Goal: Navigation & Orientation: Understand site structure

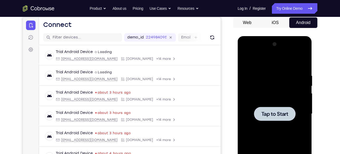
scroll to position [51, 0]
click at [284, 107] on div at bounding box center [275, 113] width 42 height 14
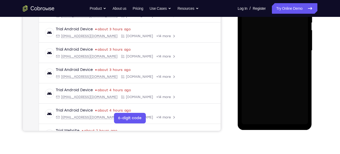
scroll to position [115, 0]
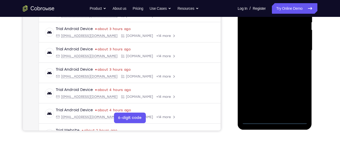
click at [276, 122] on div at bounding box center [275, 50] width 66 height 147
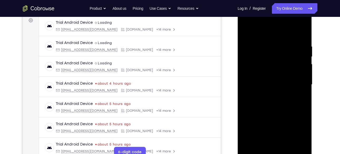
scroll to position [79, 0]
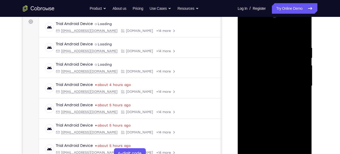
click at [301, 132] on div at bounding box center [275, 85] width 66 height 147
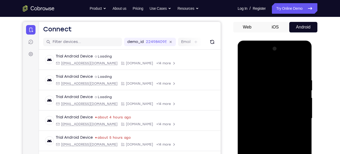
scroll to position [46, 0]
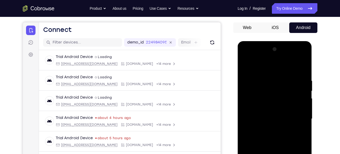
click at [253, 58] on div at bounding box center [275, 118] width 66 height 147
click at [298, 120] on div at bounding box center [275, 118] width 66 height 147
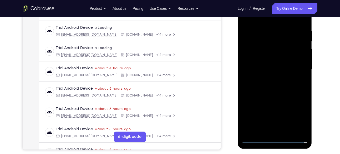
scroll to position [97, 0]
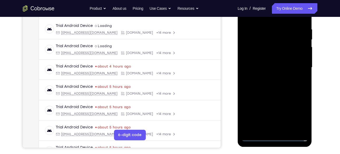
click at [282, 130] on div at bounding box center [275, 67] width 66 height 147
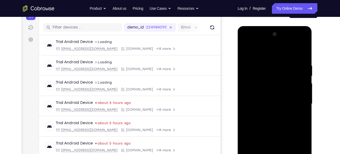
scroll to position [61, 0]
click at [261, 96] on div at bounding box center [275, 103] width 66 height 147
click at [265, 93] on div at bounding box center [275, 103] width 66 height 147
click at [258, 101] on div at bounding box center [275, 103] width 66 height 147
click at [251, 122] on div at bounding box center [275, 103] width 66 height 147
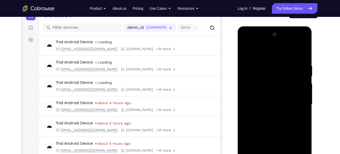
click at [260, 120] on div at bounding box center [275, 103] width 66 height 147
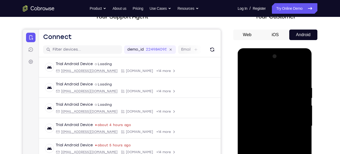
scroll to position [39, 0]
click at [298, 77] on div at bounding box center [275, 125] width 66 height 147
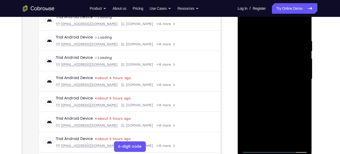
scroll to position [100, 0]
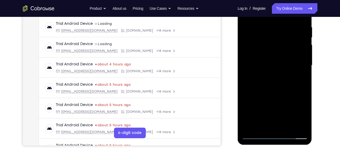
click at [256, 134] on div at bounding box center [275, 65] width 66 height 147
click at [279, 128] on div at bounding box center [275, 65] width 66 height 147
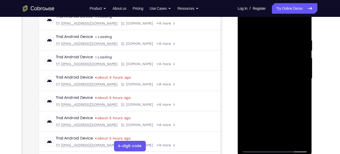
scroll to position [87, 0]
click at [270, 104] on div at bounding box center [275, 77] width 66 height 147
click at [265, 87] on div at bounding box center [275, 77] width 66 height 147
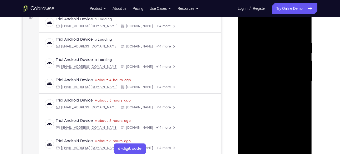
scroll to position [83, 0]
click at [272, 83] on div at bounding box center [275, 81] width 66 height 147
click at [272, 79] on div at bounding box center [275, 81] width 66 height 147
click at [258, 85] on div at bounding box center [275, 81] width 66 height 147
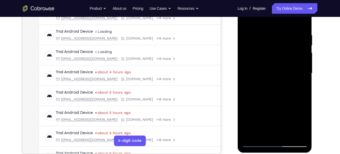
scroll to position [91, 0]
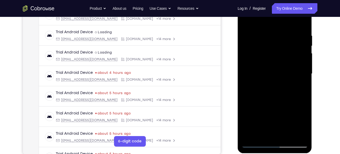
click at [257, 101] on div at bounding box center [275, 73] width 66 height 147
click at [275, 62] on div at bounding box center [275, 73] width 66 height 147
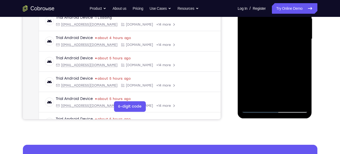
drag, startPoint x: 266, startPoint y: 94, endPoint x: 277, endPoint y: 78, distance: 19.2
click at [277, 78] on div at bounding box center [275, 38] width 66 height 147
click at [268, 99] on div at bounding box center [275, 38] width 66 height 147
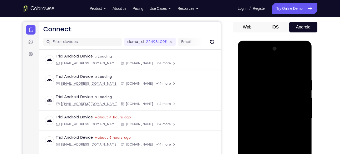
scroll to position [47, 0]
click at [256, 107] on div at bounding box center [275, 117] width 66 height 147
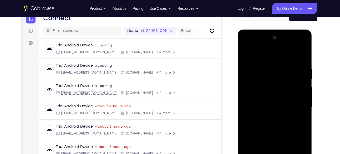
scroll to position [58, 0]
drag, startPoint x: 264, startPoint y: 91, endPoint x: 274, endPoint y: 81, distance: 14.0
click at [274, 81] on div at bounding box center [275, 106] width 66 height 147
click at [270, 105] on div at bounding box center [275, 106] width 66 height 147
click at [254, 86] on div at bounding box center [275, 106] width 66 height 147
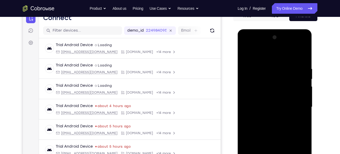
click at [266, 104] on div at bounding box center [275, 106] width 66 height 147
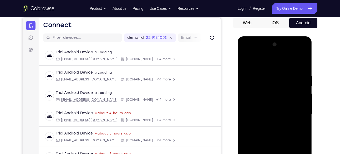
scroll to position [50, 0]
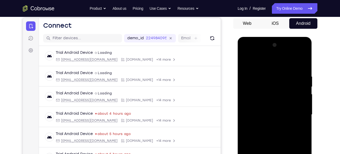
click at [270, 100] on div at bounding box center [275, 114] width 66 height 147
click at [257, 89] on div at bounding box center [275, 114] width 66 height 147
click at [244, 60] on div at bounding box center [275, 114] width 66 height 147
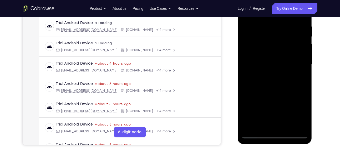
scroll to position [102, 0]
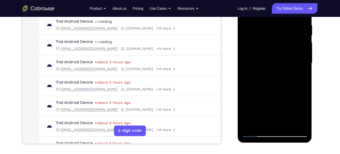
click at [278, 89] on div at bounding box center [275, 62] width 66 height 147
click at [304, 123] on div at bounding box center [275, 62] width 66 height 147
click at [290, 125] on div at bounding box center [275, 62] width 66 height 147
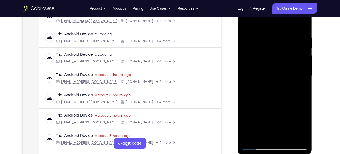
scroll to position [89, 0]
click at [281, 105] on div at bounding box center [275, 75] width 66 height 147
click at [289, 75] on div at bounding box center [275, 75] width 66 height 147
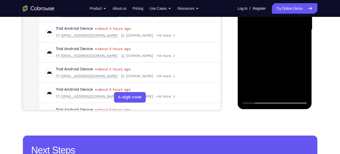
scroll to position [139, 0]
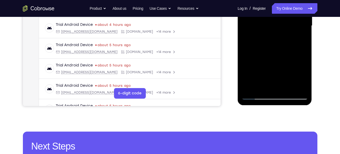
click at [265, 82] on div at bounding box center [275, 25] width 66 height 147
click at [258, 87] on div at bounding box center [275, 25] width 66 height 147
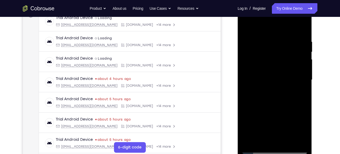
scroll to position [85, 0]
click at [300, 95] on div at bounding box center [275, 79] width 66 height 147
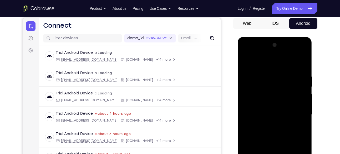
scroll to position [50, 0]
click at [245, 63] on div at bounding box center [275, 114] width 66 height 147
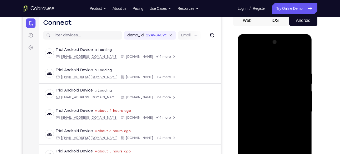
scroll to position [51, 0]
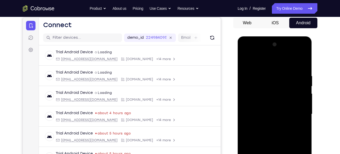
click at [246, 59] on div at bounding box center [275, 113] width 66 height 147
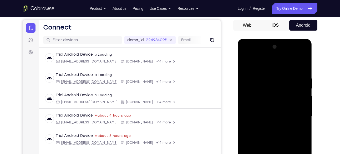
scroll to position [49, 0]
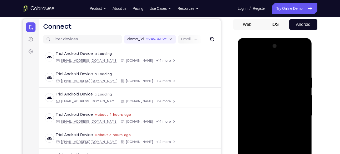
click at [298, 53] on div at bounding box center [275, 115] width 66 height 147
click at [250, 56] on div at bounding box center [275, 115] width 66 height 147
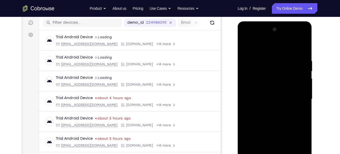
scroll to position [66, 0]
click at [253, 81] on div at bounding box center [275, 99] width 66 height 147
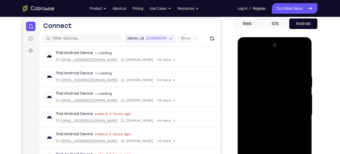
scroll to position [50, 0]
click at [304, 55] on div at bounding box center [275, 114] width 66 height 147
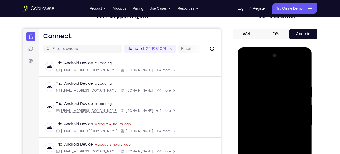
scroll to position [39, 0]
click at [304, 61] on div at bounding box center [275, 125] width 66 height 147
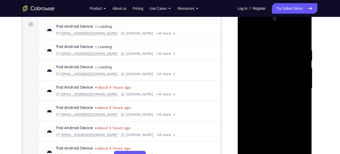
scroll to position [77, 0]
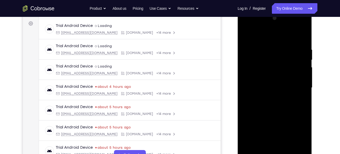
click at [287, 125] on div at bounding box center [275, 87] width 66 height 147
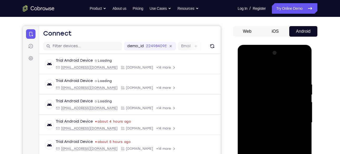
scroll to position [49, 0]
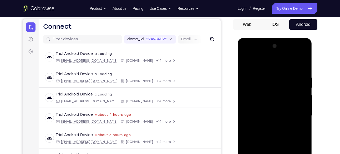
click at [297, 125] on div at bounding box center [275, 115] width 66 height 147
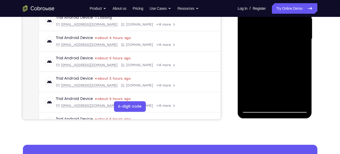
scroll to position [113, 0]
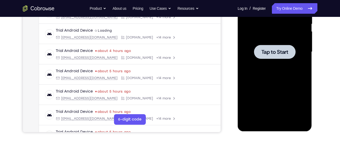
click at [269, 61] on div at bounding box center [275, 51] width 66 height 147
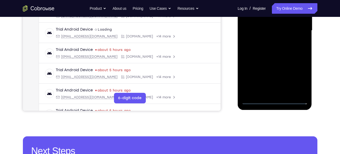
scroll to position [136, 0]
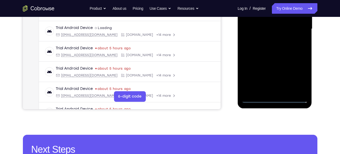
click at [275, 97] on div at bounding box center [275, 28] width 66 height 147
click at [295, 77] on div at bounding box center [275, 28] width 66 height 147
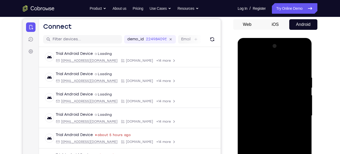
scroll to position [49, 0]
click at [251, 56] on div at bounding box center [275, 115] width 66 height 147
click at [255, 99] on div at bounding box center [275, 115] width 66 height 147
click at [252, 117] on div at bounding box center [275, 115] width 66 height 147
click at [256, 107] on div at bounding box center [275, 115] width 66 height 147
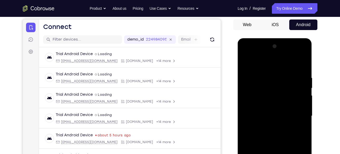
click at [271, 125] on div at bounding box center [275, 115] width 66 height 147
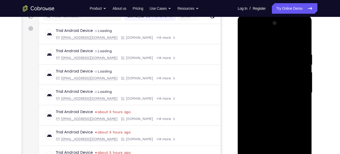
scroll to position [72, 0]
click at [273, 123] on div at bounding box center [275, 92] width 66 height 147
click at [263, 81] on div at bounding box center [275, 92] width 66 height 147
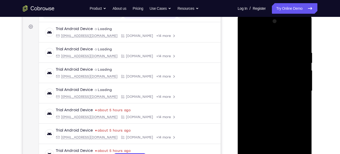
scroll to position [74, 0]
click at [273, 66] on div at bounding box center [275, 90] width 66 height 147
drag, startPoint x: 266, startPoint y: 105, endPoint x: 273, endPoint y: 63, distance: 42.7
click at [273, 63] on div at bounding box center [275, 90] width 66 height 147
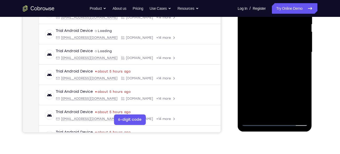
click at [279, 110] on div at bounding box center [275, 51] width 66 height 147
click at [267, 68] on div at bounding box center [275, 51] width 66 height 147
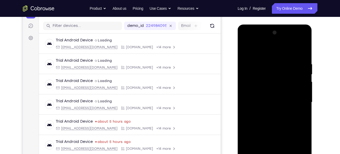
scroll to position [118, 0]
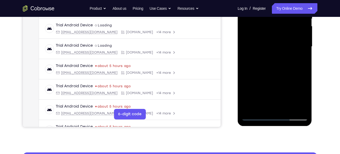
click at [273, 106] on div at bounding box center [275, 46] width 66 height 147
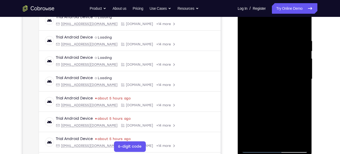
scroll to position [86, 0]
click at [264, 96] on div at bounding box center [275, 79] width 66 height 147
click at [269, 58] on div at bounding box center [275, 79] width 66 height 147
click at [263, 140] on div at bounding box center [275, 79] width 66 height 147
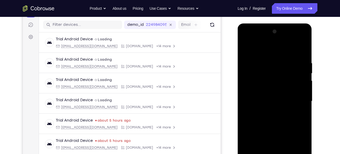
click at [261, 88] on div at bounding box center [275, 100] width 66 height 147
click at [263, 115] on div at bounding box center [275, 100] width 66 height 147
click at [271, 111] on div at bounding box center [275, 100] width 66 height 147
drag, startPoint x: 281, startPoint y: 126, endPoint x: 276, endPoint y: 93, distance: 33.6
click at [276, 93] on div at bounding box center [275, 100] width 66 height 147
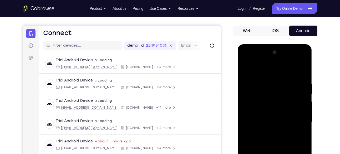
scroll to position [42, 0]
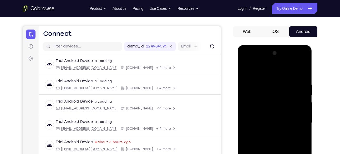
drag, startPoint x: 294, startPoint y: 85, endPoint x: 289, endPoint y: 136, distance: 52.0
click at [289, 136] on div at bounding box center [275, 122] width 66 height 147
click at [304, 62] on div at bounding box center [275, 122] width 66 height 147
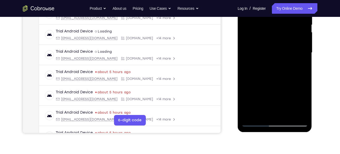
scroll to position [112, 0]
click at [286, 90] on div at bounding box center [275, 52] width 66 height 147
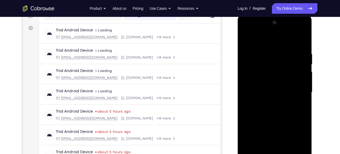
scroll to position [72, 0]
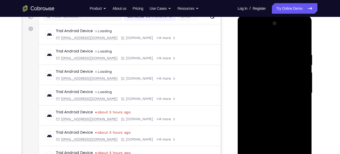
click at [298, 101] on div at bounding box center [275, 92] width 66 height 147
drag, startPoint x: 298, startPoint y: 114, endPoint x: 299, endPoint y: 97, distance: 16.6
click at [299, 97] on div at bounding box center [275, 92] width 66 height 147
click at [294, 118] on div at bounding box center [275, 92] width 66 height 147
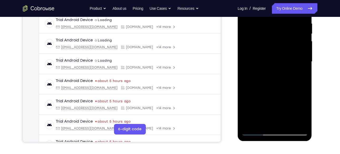
scroll to position [103, 0]
click at [296, 90] on div at bounding box center [275, 61] width 66 height 147
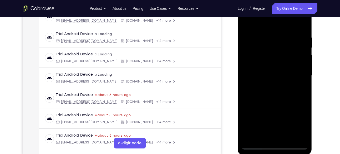
scroll to position [88, 0]
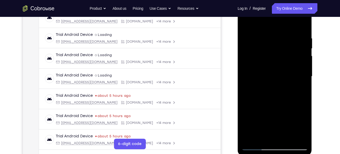
click at [297, 87] on div at bounding box center [275, 76] width 66 height 147
click at [284, 84] on div at bounding box center [275, 76] width 66 height 147
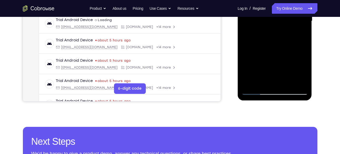
scroll to position [145, 0]
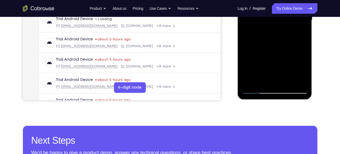
click at [257, 90] on div at bounding box center [275, 19] width 66 height 147
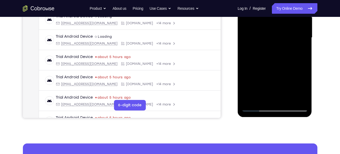
scroll to position [127, 0]
click at [299, 67] on div at bounding box center [275, 37] width 66 height 147
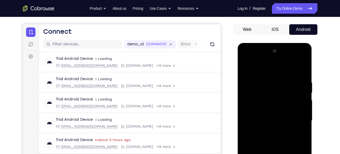
scroll to position [44, 0]
click at [300, 66] on div at bounding box center [275, 120] width 66 height 147
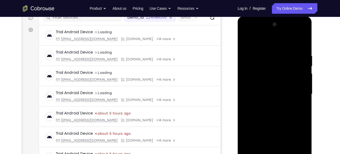
scroll to position [71, 0]
click at [283, 72] on div at bounding box center [275, 94] width 66 height 147
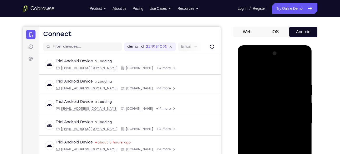
scroll to position [44, 0]
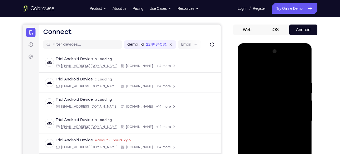
click at [283, 78] on div at bounding box center [275, 120] width 66 height 147
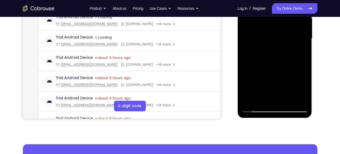
scroll to position [127, 0]
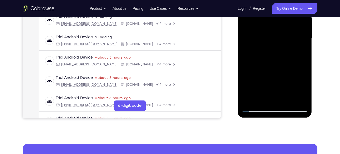
click at [285, 102] on div at bounding box center [275, 37] width 66 height 147
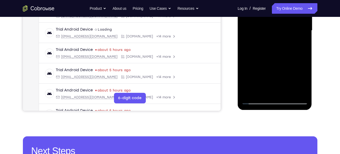
scroll to position [134, 0]
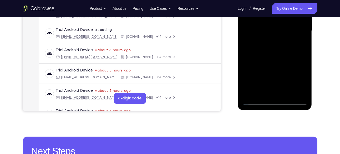
click at [283, 92] on div at bounding box center [275, 30] width 66 height 147
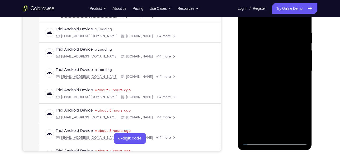
scroll to position [94, 0]
drag, startPoint x: 287, startPoint y: 101, endPoint x: 288, endPoint y: 83, distance: 18.7
click at [288, 83] on div at bounding box center [275, 70] width 66 height 147
drag, startPoint x: 288, startPoint y: 107, endPoint x: 291, endPoint y: 81, distance: 26.3
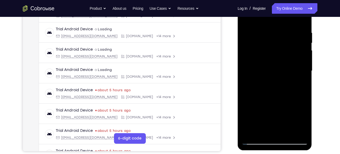
click at [291, 81] on div at bounding box center [275, 70] width 66 height 147
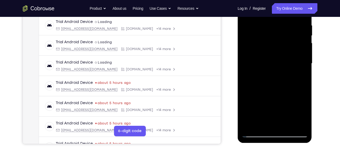
drag, startPoint x: 291, startPoint y: 110, endPoint x: 292, endPoint y: 85, distance: 25.0
click at [292, 85] on div at bounding box center [275, 63] width 66 height 147
drag, startPoint x: 289, startPoint y: 101, endPoint x: 287, endPoint y: 76, distance: 25.8
click at [287, 76] on div at bounding box center [275, 63] width 66 height 147
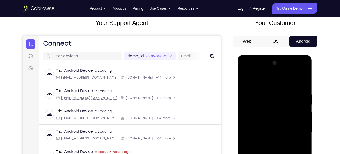
scroll to position [32, 0]
drag, startPoint x: 289, startPoint y: 85, endPoint x: 283, endPoint y: 114, distance: 29.1
click at [283, 114] on div at bounding box center [275, 132] width 66 height 147
drag, startPoint x: 285, startPoint y: 91, endPoint x: 278, endPoint y: 121, distance: 30.7
click at [278, 121] on div at bounding box center [275, 132] width 66 height 147
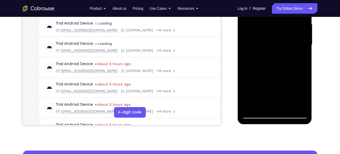
scroll to position [120, 0]
click at [254, 117] on div at bounding box center [275, 44] width 66 height 147
click at [255, 115] on div at bounding box center [275, 44] width 66 height 147
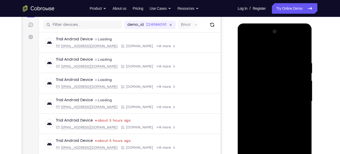
scroll to position [62, 0]
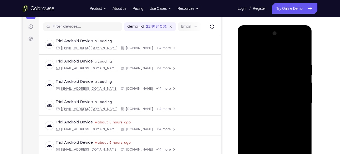
drag, startPoint x: 274, startPoint y: 127, endPoint x: 284, endPoint y: 70, distance: 58.2
click at [284, 70] on div at bounding box center [275, 102] width 66 height 147
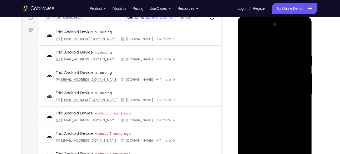
scroll to position [71, 0]
